Goal: Task Accomplishment & Management: Use online tool/utility

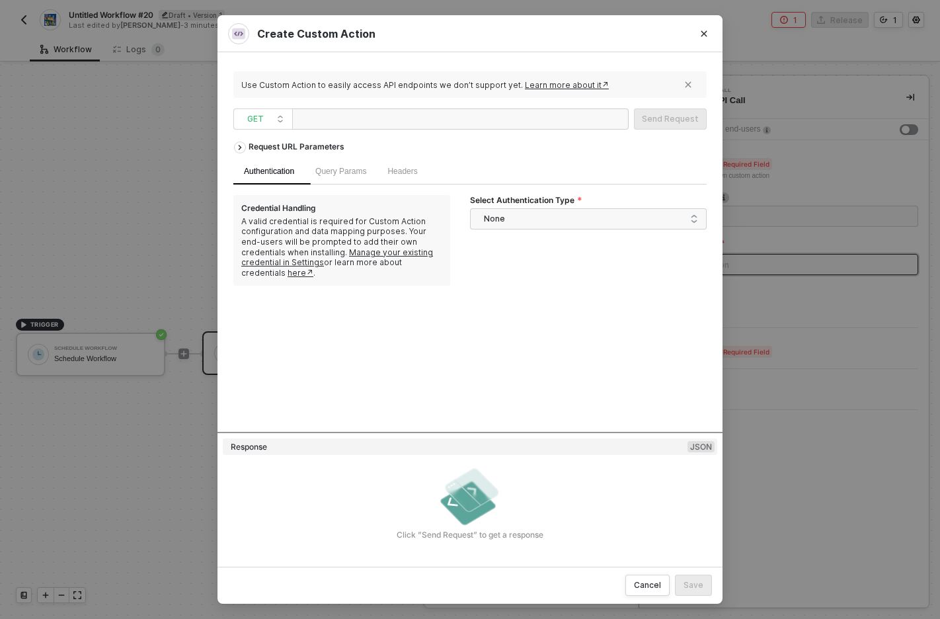
scroll to position [1320, 0]
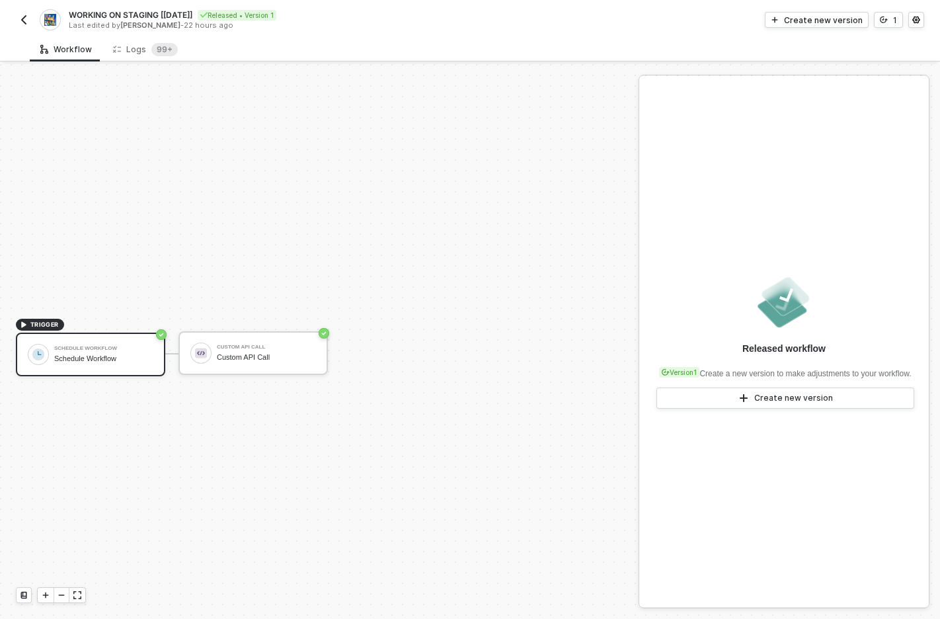
scroll to position [24, 0]
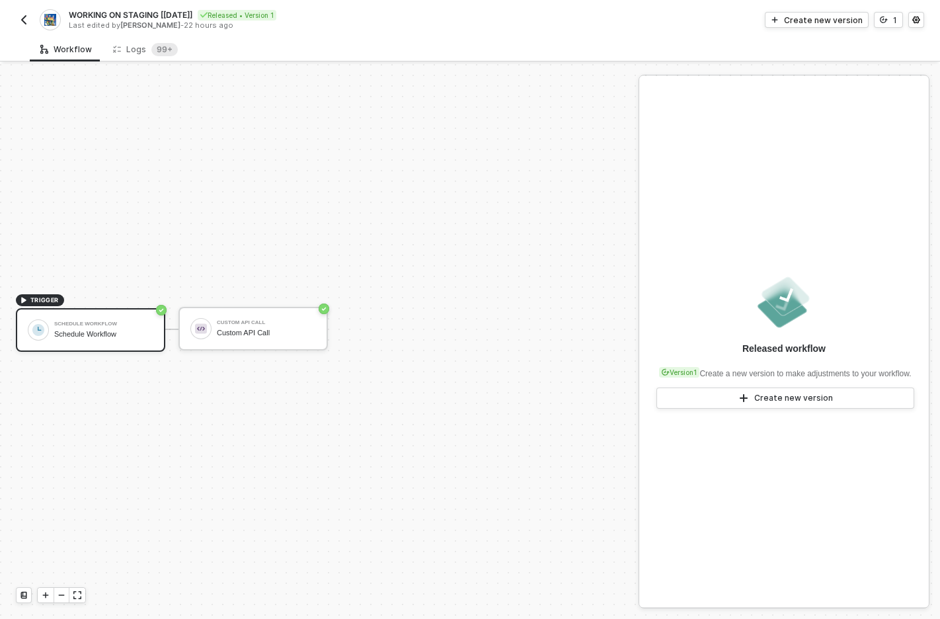
click at [21, 20] on img "button" at bounding box center [24, 20] width 11 height 11
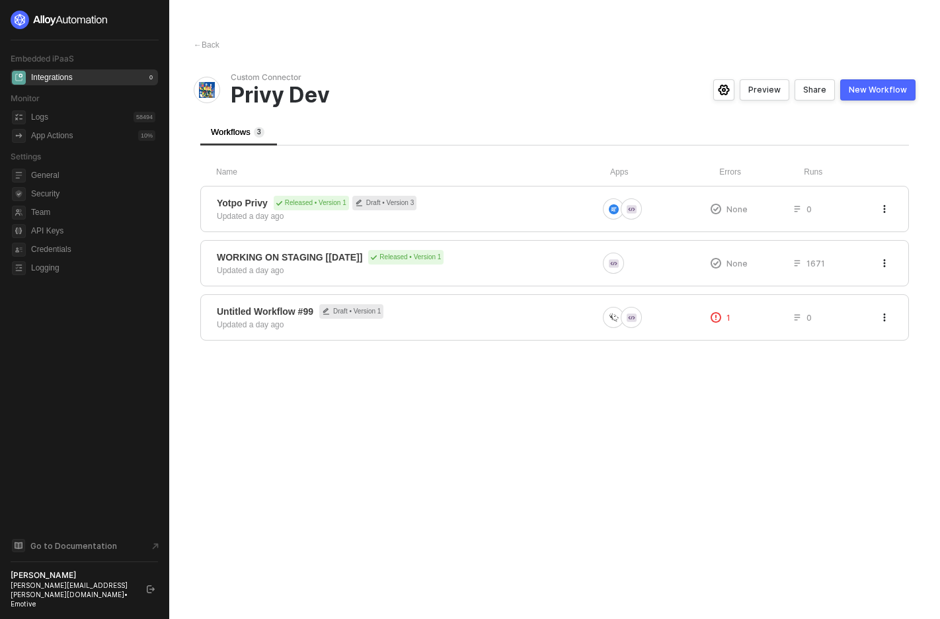
click at [34, 20] on img at bounding box center [60, 20] width 98 height 19
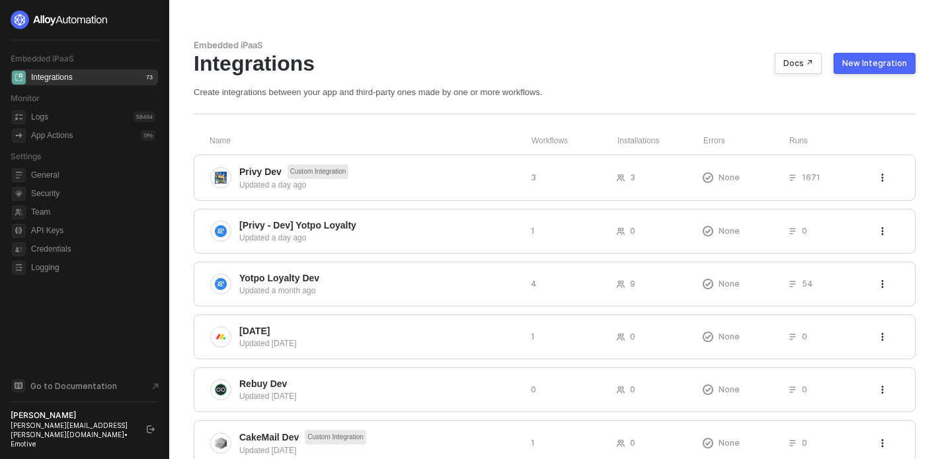
click at [866, 64] on div "New Integration" at bounding box center [874, 63] width 65 height 11
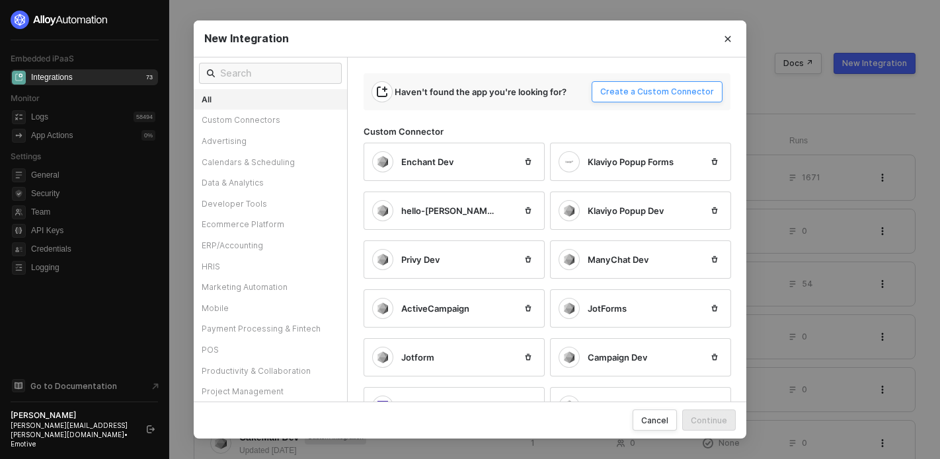
click at [619, 92] on div "Create a Custom Connector" at bounding box center [657, 92] width 114 height 11
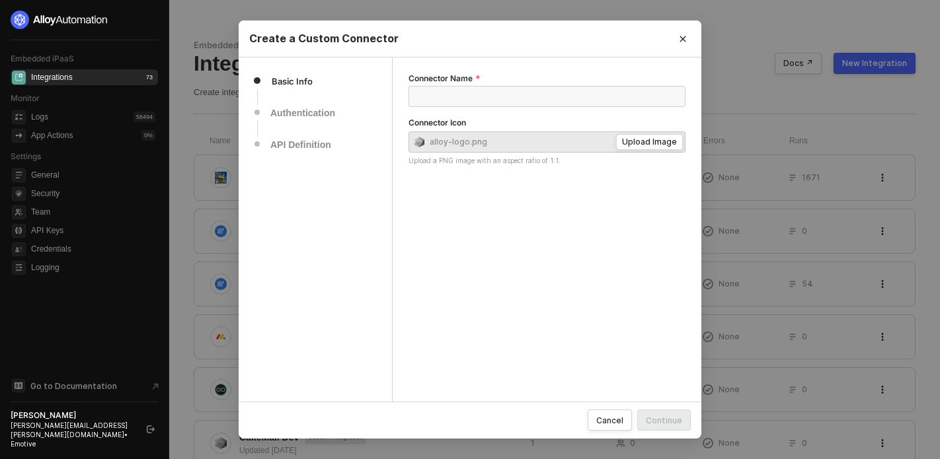
click at [483, 53] on div "Create a Custom Connector" at bounding box center [470, 38] width 463 height 37
click at [346, 39] on div "Create a Custom Connector" at bounding box center [469, 39] width 441 height 14
copy div "Create a Custom Connector"
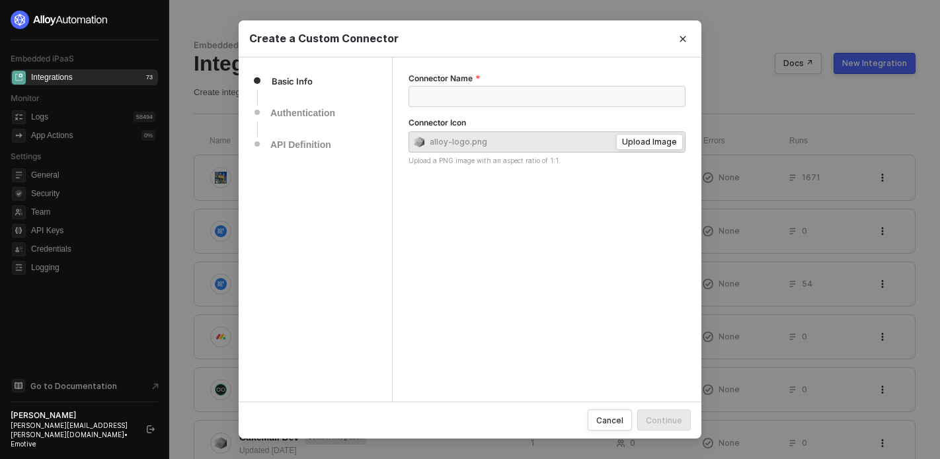
click at [418, 48] on div "Create a Custom Connector" at bounding box center [470, 38] width 463 height 37
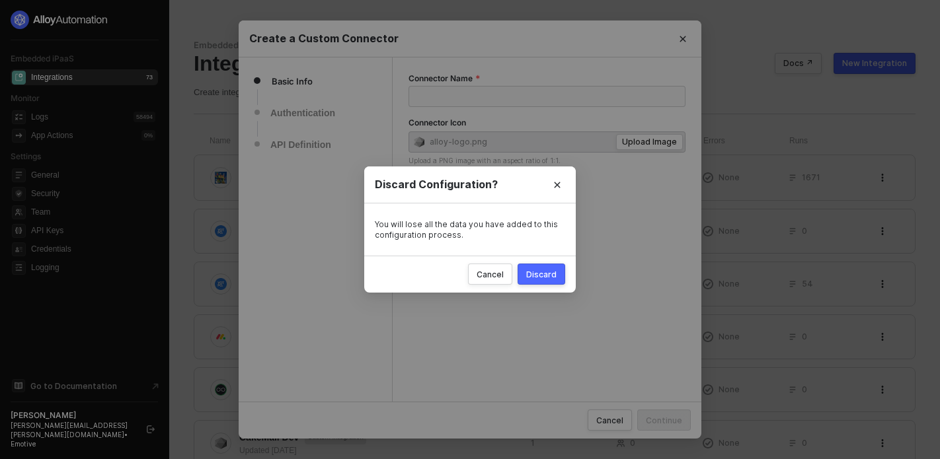
click at [547, 278] on div "Discard" at bounding box center [541, 274] width 30 height 11
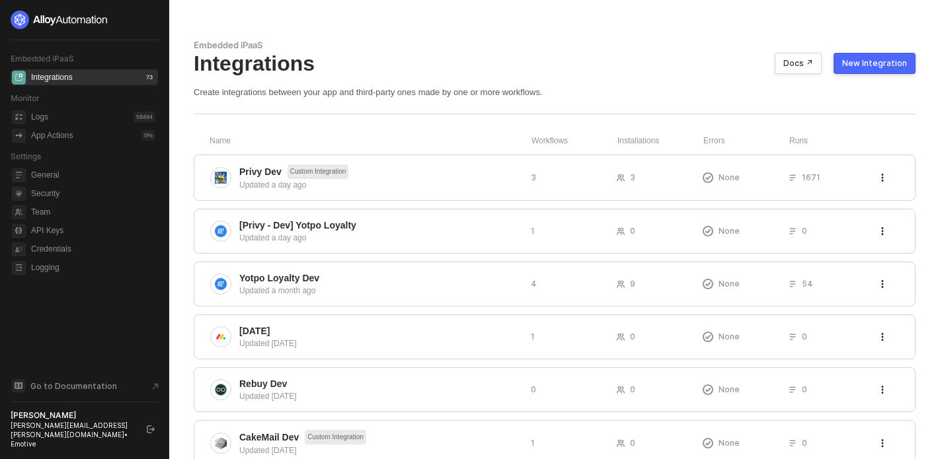
click at [878, 65] on div "New Integration" at bounding box center [874, 63] width 65 height 11
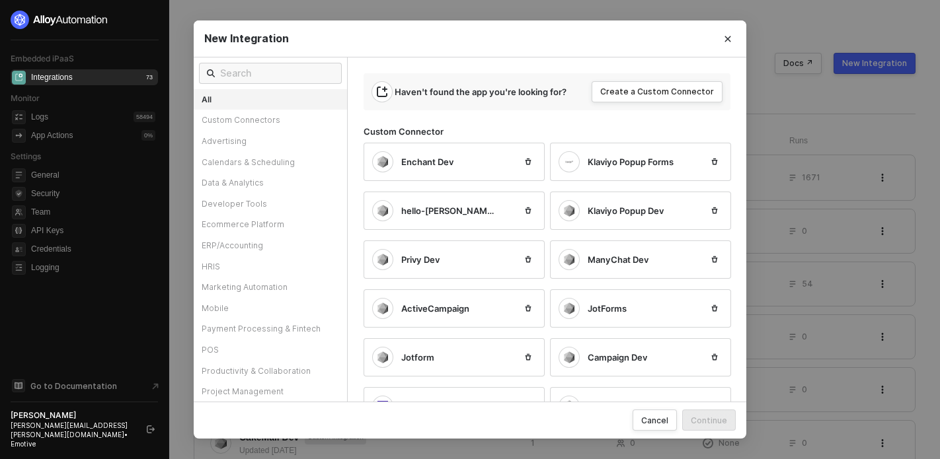
click at [653, 80] on div "Haven't found the app you're looking for? Create a Custom Connector" at bounding box center [546, 91] width 367 height 37
click at [647, 98] on button "Create a Custom Connector" at bounding box center [657, 91] width 131 height 21
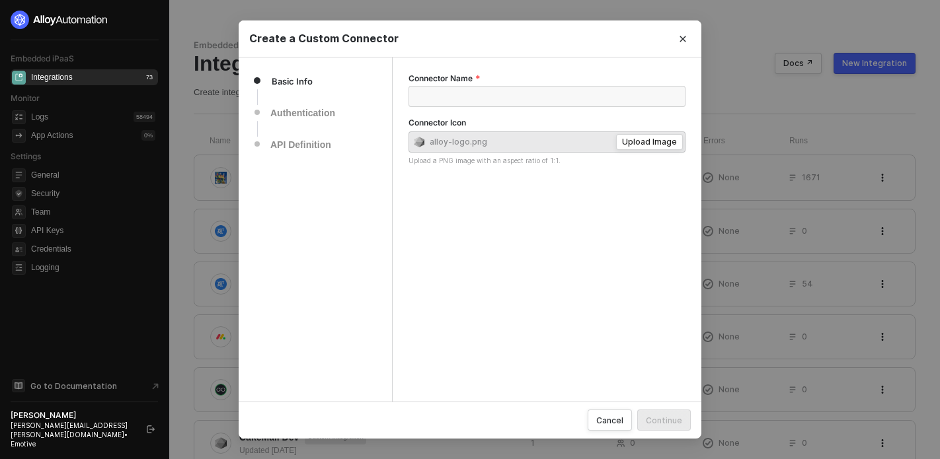
click at [526, 215] on div "Connector Name Connector Icon alloy-logo.png Upload Image Upload a PNG image wi…" at bounding box center [547, 229] width 309 height 344
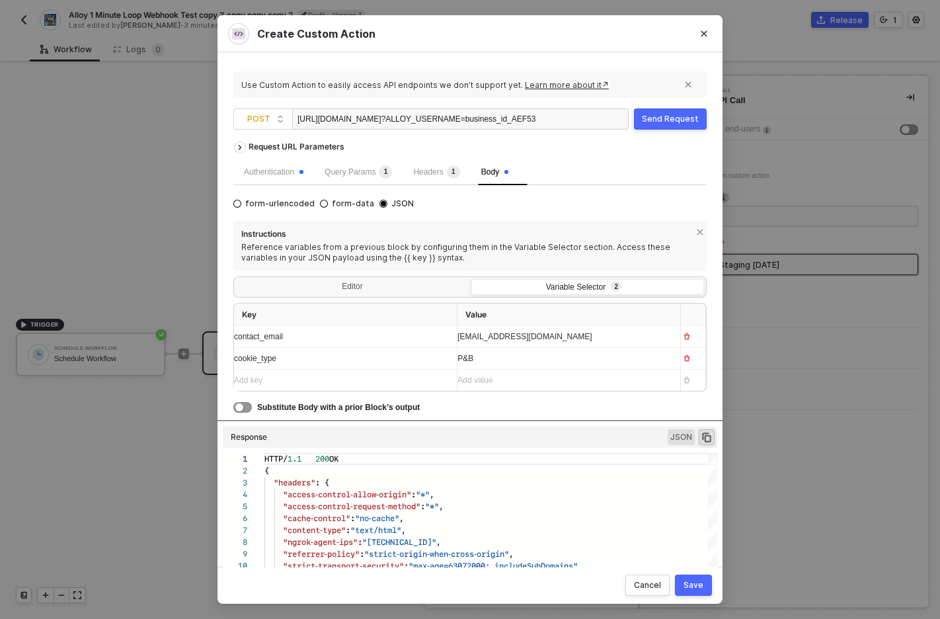
scroll to position [119, 0]
click at [639, 156] on div "Request URL Parameters" at bounding box center [469, 147] width 473 height 24
click at [664, 118] on div "Send Request" at bounding box center [670, 119] width 57 height 11
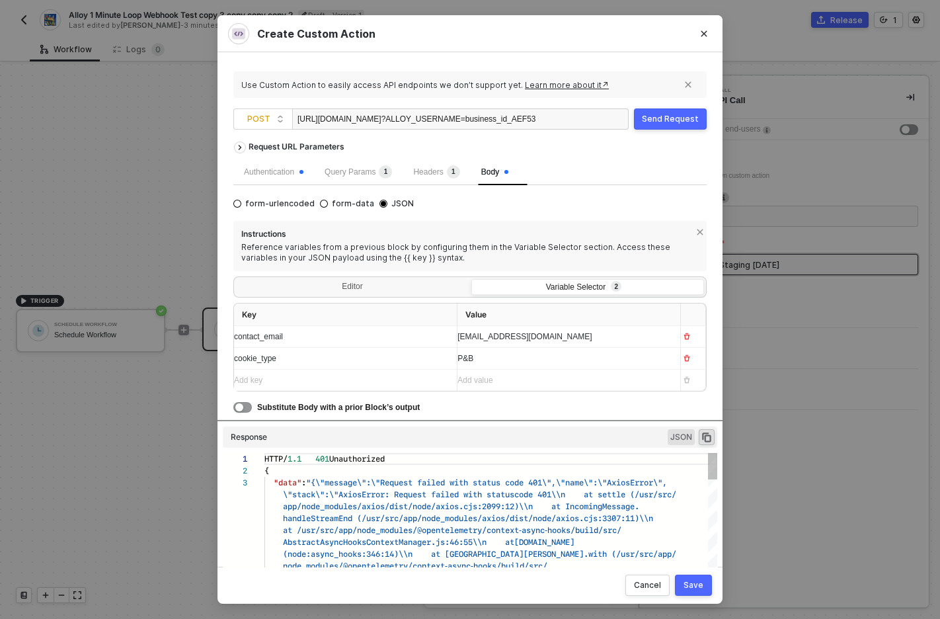
scroll to position [24, 0]
click at [660, 139] on div "Request URL Parameters" at bounding box center [469, 147] width 473 height 24
click at [666, 116] on div "Send Request" at bounding box center [670, 119] width 57 height 11
click at [679, 117] on div "Send Request" at bounding box center [670, 119] width 57 height 11
click at [668, 115] on div "Send Request" at bounding box center [670, 119] width 57 height 11
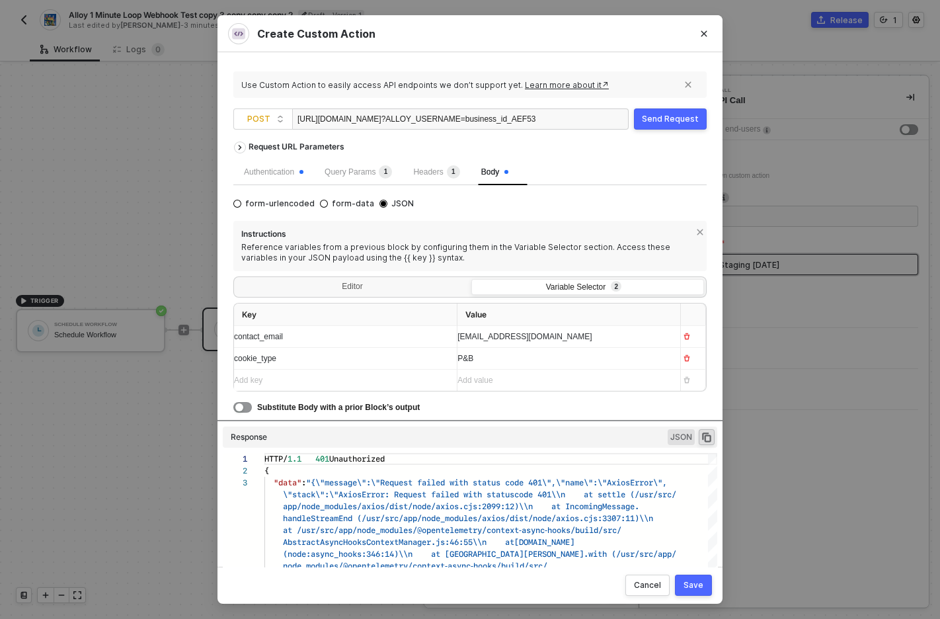
click at [669, 121] on div "Send Request" at bounding box center [670, 119] width 57 height 11
click at [666, 124] on div "Send Request" at bounding box center [670, 119] width 57 height 11
click at [675, 118] on div "Send Request" at bounding box center [670, 119] width 57 height 11
click at [670, 120] on div "Send Request" at bounding box center [670, 119] width 57 height 11
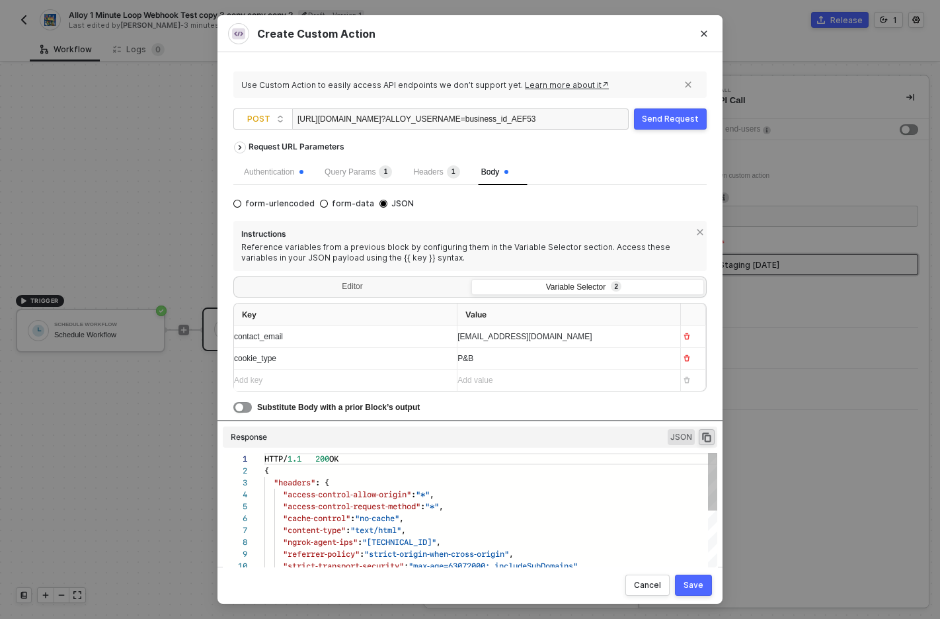
scroll to position [119, 0]
click at [668, 118] on div "Send Request" at bounding box center [670, 119] width 57 height 11
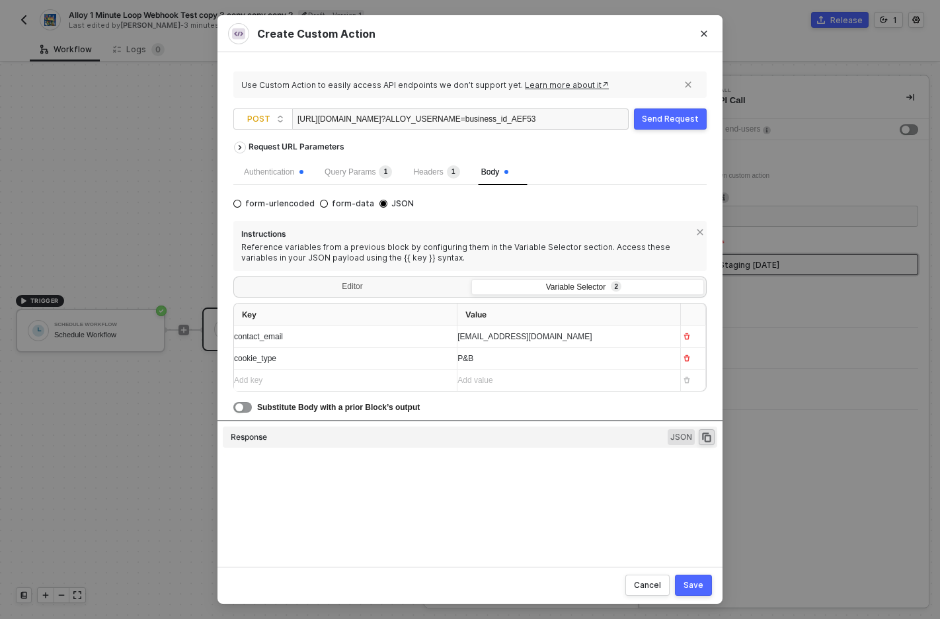
type textarea "HTTP/1.1 200 OK { "headers": { "access-control-allow-origin": "*", "access-cont…"
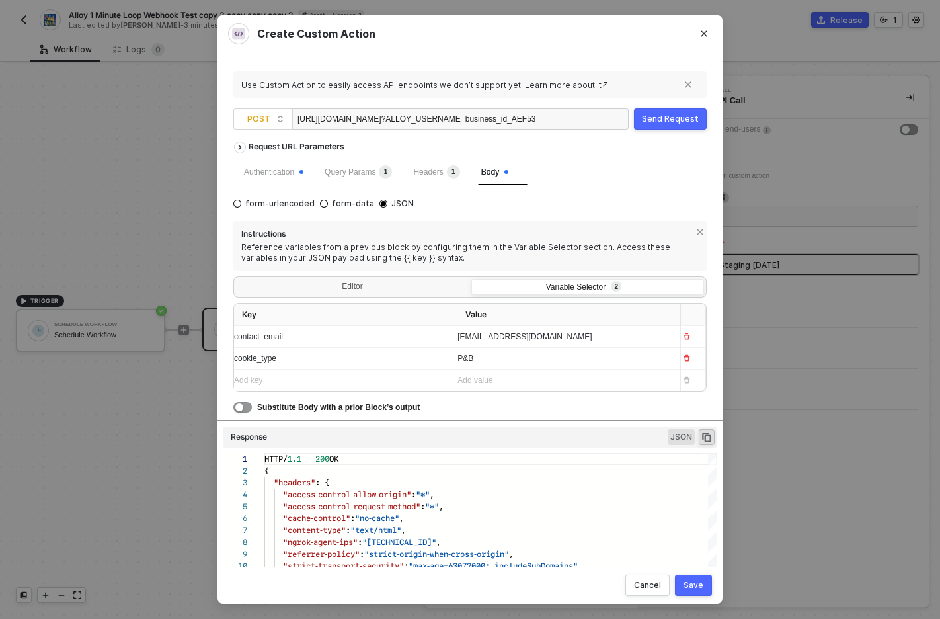
click at [679, 108] on button "Send Request" at bounding box center [670, 118] width 73 height 21
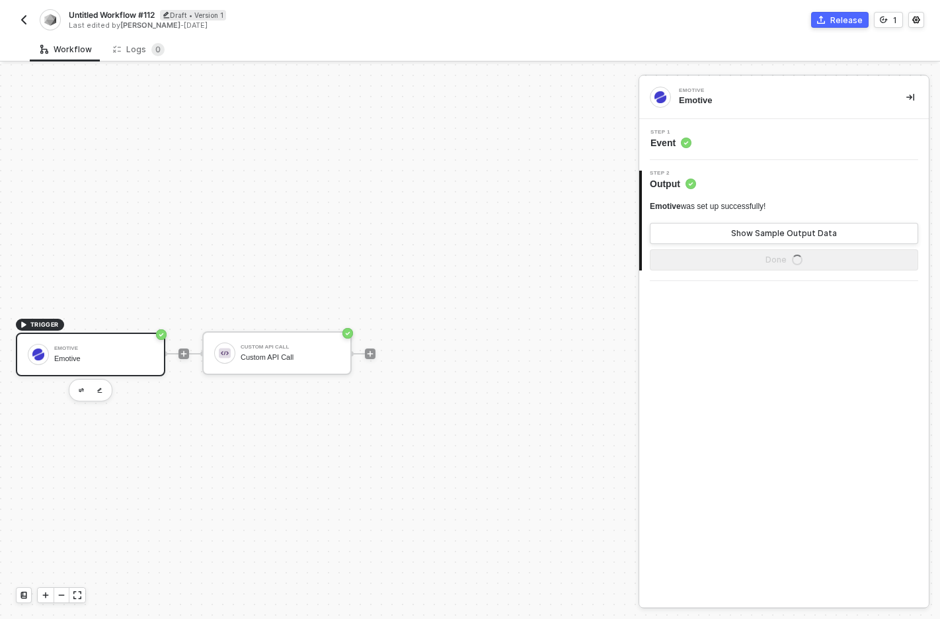
scroll to position [24, 0]
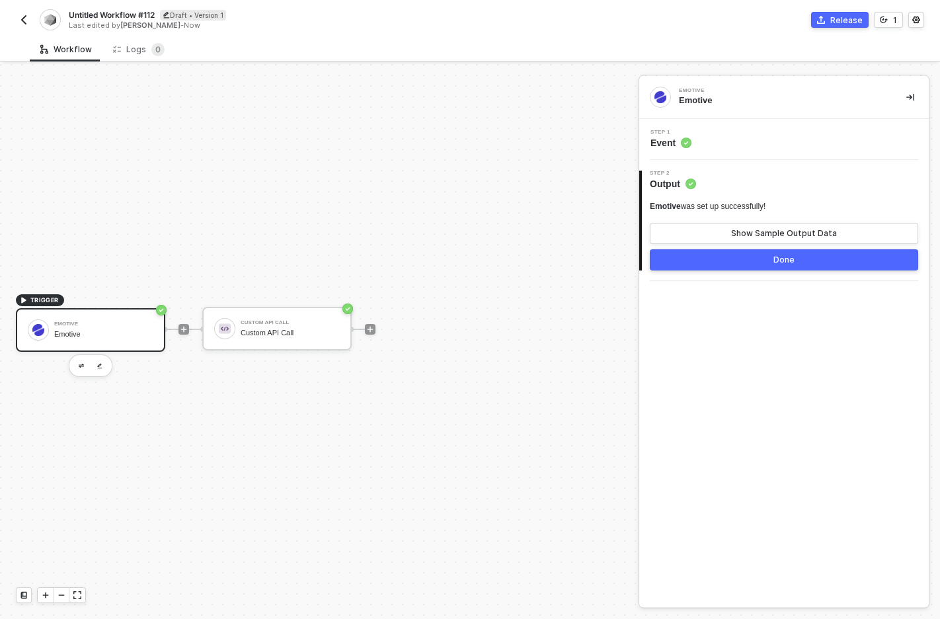
click at [22, 17] on img "button" at bounding box center [24, 20] width 11 height 11
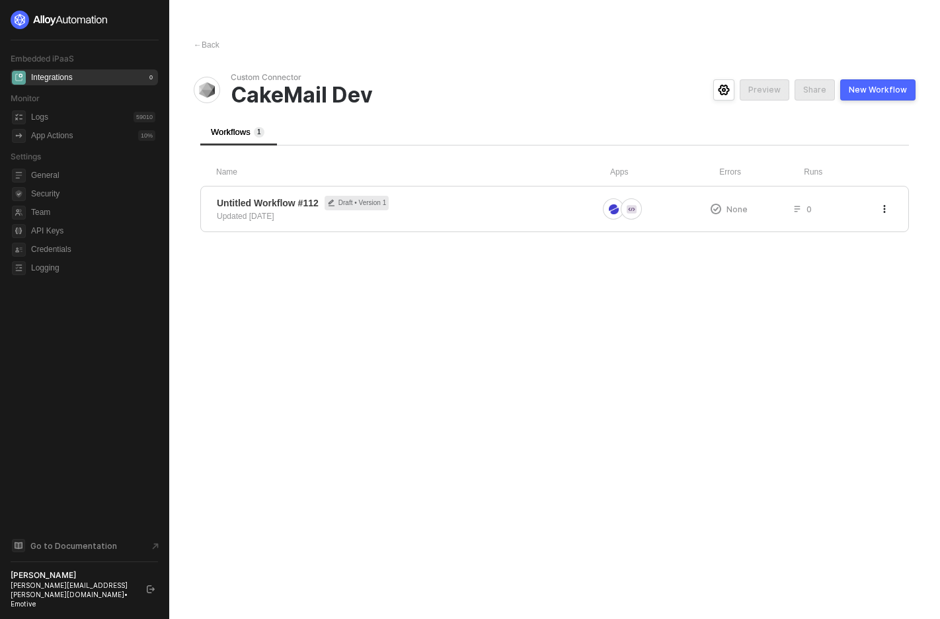
click at [416, 291] on div "← Back Custom Connector CakeMail Dev Preview Share New Workflow Workflows 1 Nam…" at bounding box center [554, 309] width 753 height 619
click at [203, 43] on div "← Back" at bounding box center [207, 45] width 26 height 11
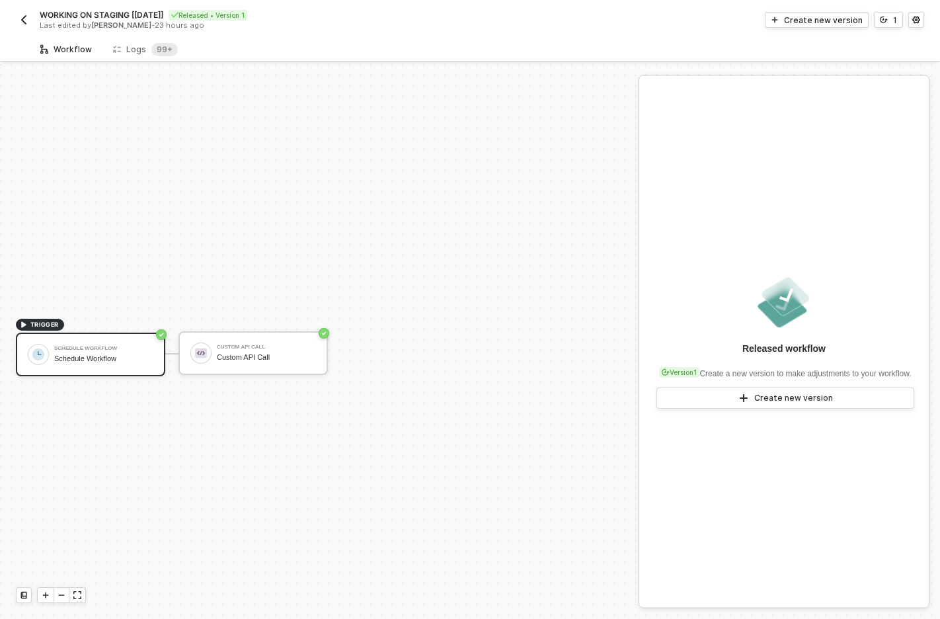
scroll to position [24, 0]
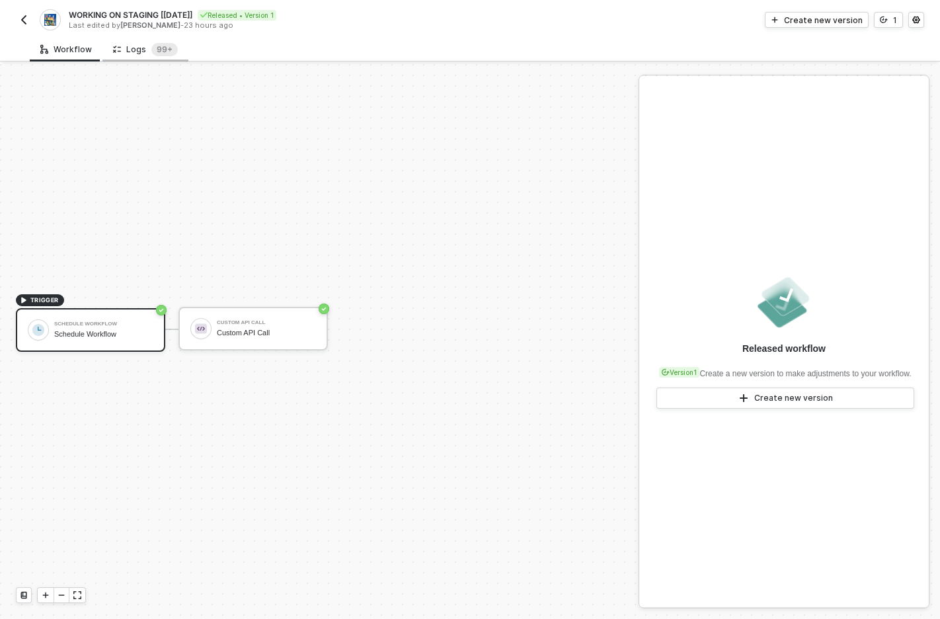
click at [136, 52] on div "Logs 99+" at bounding box center [145, 49] width 65 height 13
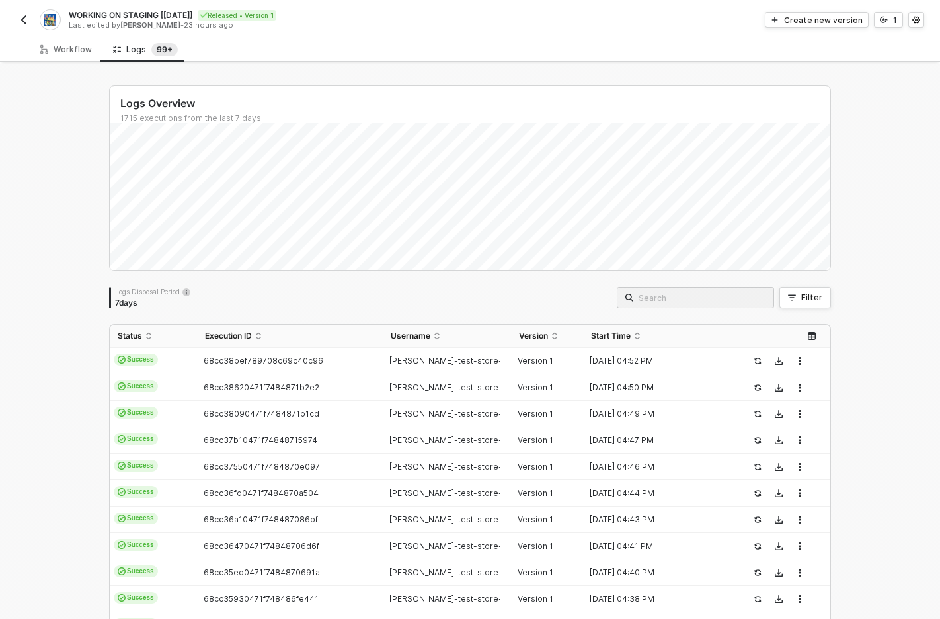
click at [59, 245] on div "Logs Overview 1715 executions from the last 7 days Logs Disposal Period 7 days …" at bounding box center [470, 499] width 940 height 871
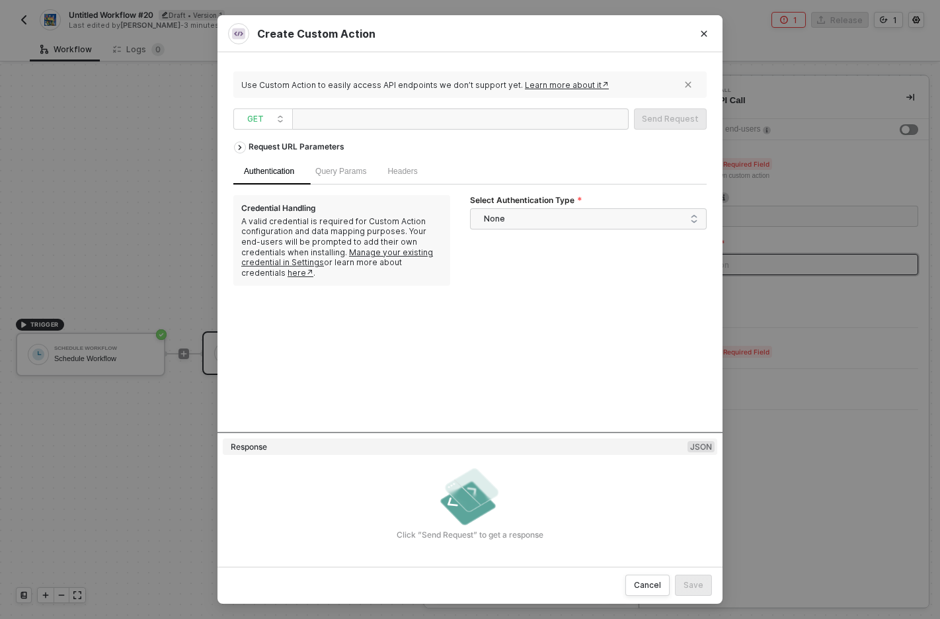
scroll to position [1320, 0]
click at [351, 381] on div "Request URL Parameters Authentication Query Params Headers Credential Handling …" at bounding box center [469, 283] width 473 height 297
